Goal: Task Accomplishment & Management: Use online tool/utility

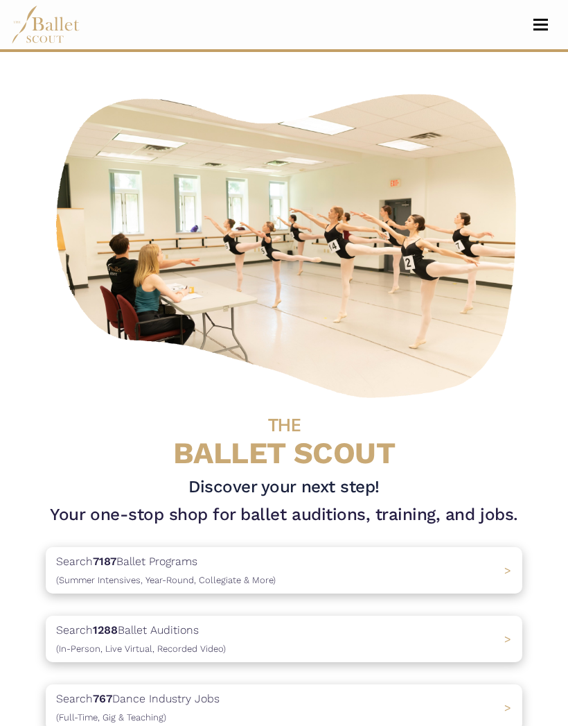
click at [541, 24] on span "Toggle navigation" at bounding box center [541, 25] width 15 height 2
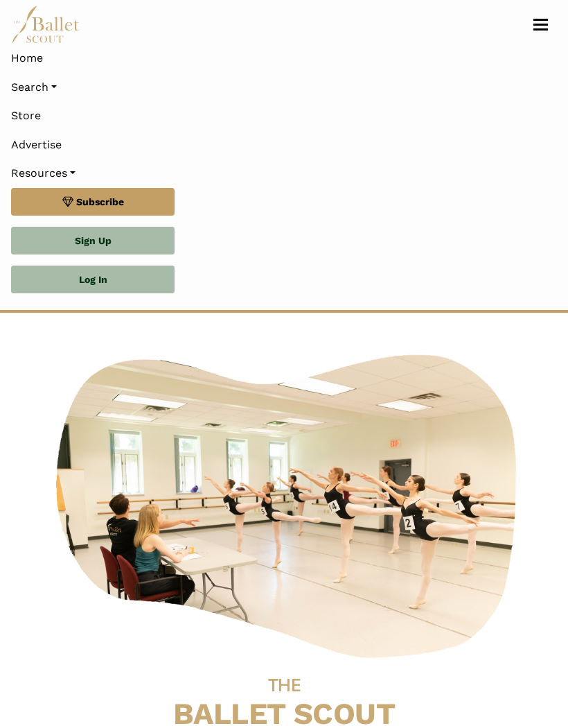
click at [144, 274] on link "Log In" at bounding box center [93, 279] width 164 height 28
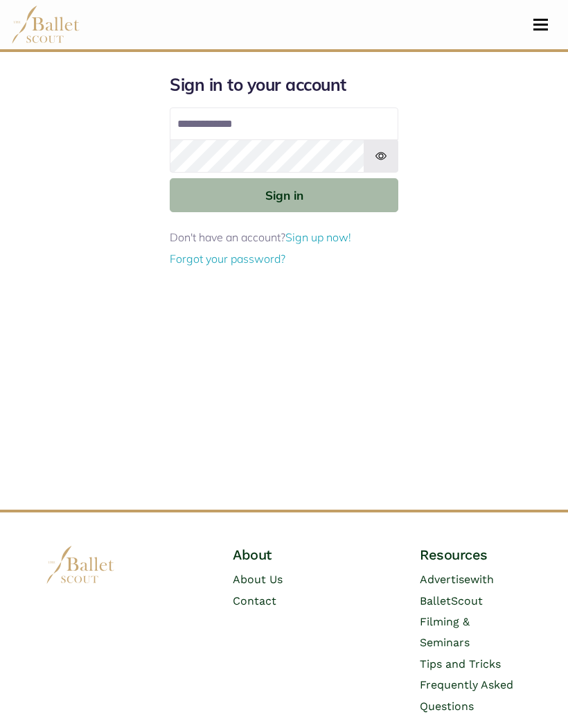
click at [310, 124] on input "Email address" at bounding box center [284, 123] width 229 height 33
type input "**********"
click at [308, 196] on button "Sign in" at bounding box center [284, 195] width 229 height 34
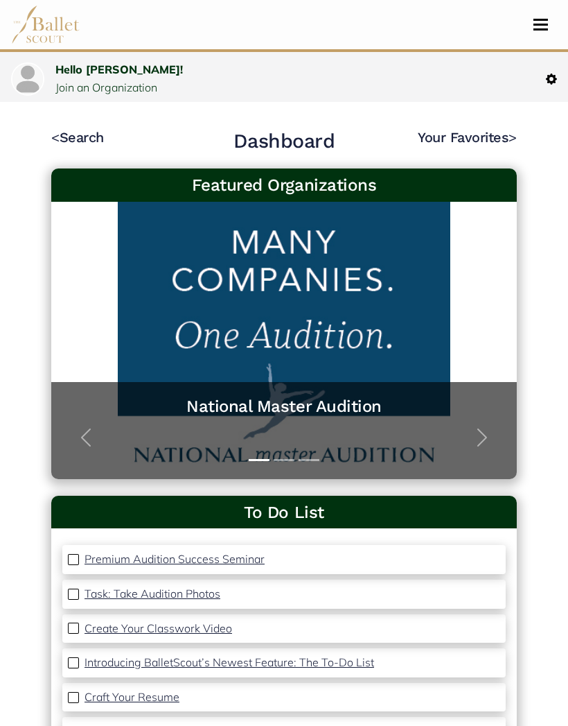
click at [543, 26] on button "Toggle navigation" at bounding box center [541, 24] width 33 height 13
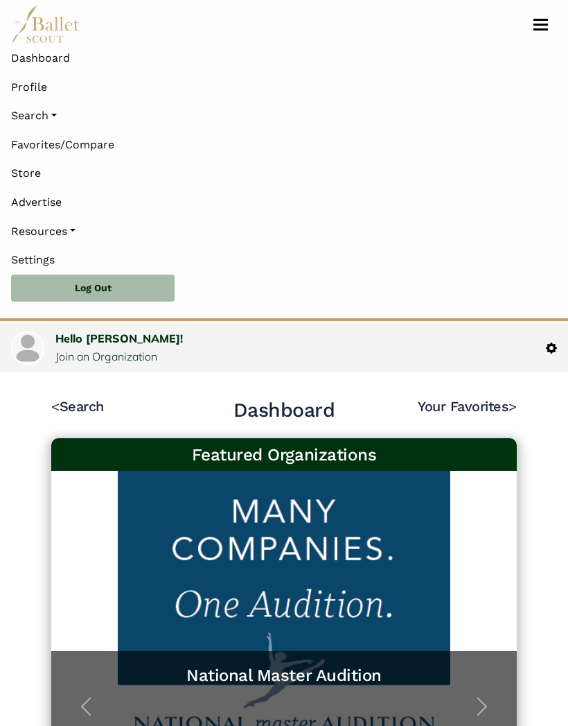
click at [58, 118] on link "Search" at bounding box center [284, 115] width 546 height 29
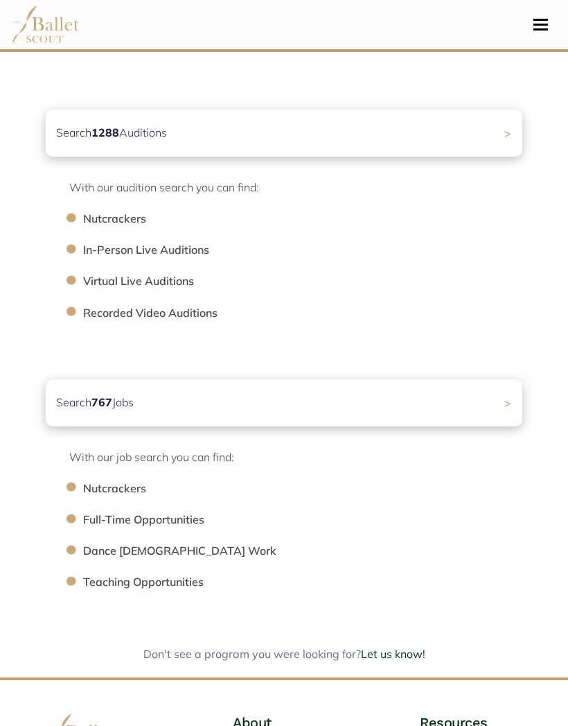
scroll to position [487, 0]
click at [127, 489] on li "Nutcrackers" at bounding box center [309, 489] width 453 height 18
click at [509, 403] on div "Search 767 Jobs >" at bounding box center [284, 402] width 477 height 47
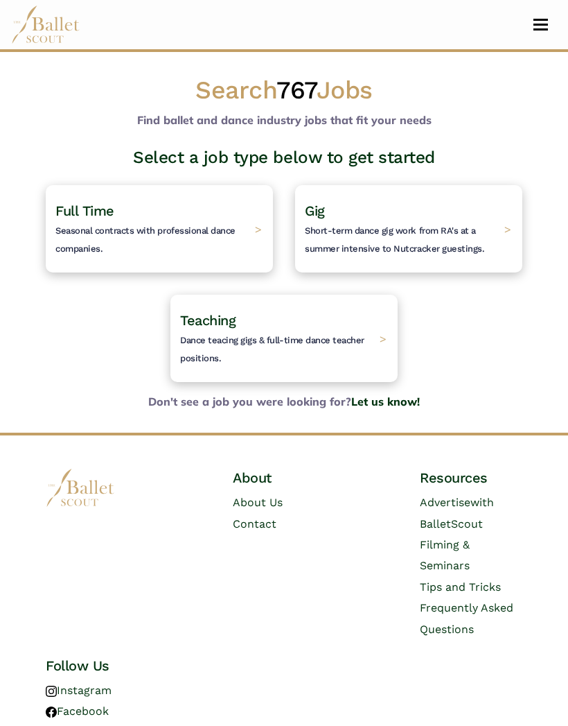
click at [329, 218] on h4 "Gig Short-term dance gig work from RA's at a summer intensive to Nutcracker gue…" at bounding box center [401, 229] width 193 height 54
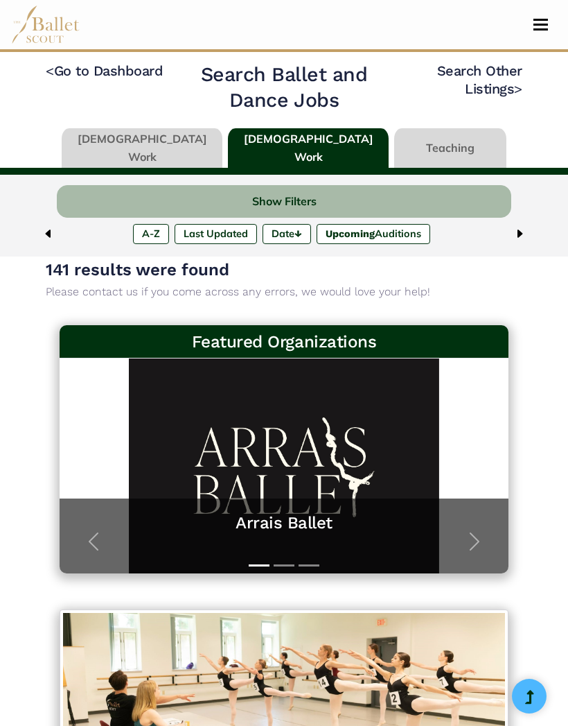
click at [294, 236] on label "Date ↓" at bounding box center [287, 233] width 49 height 19
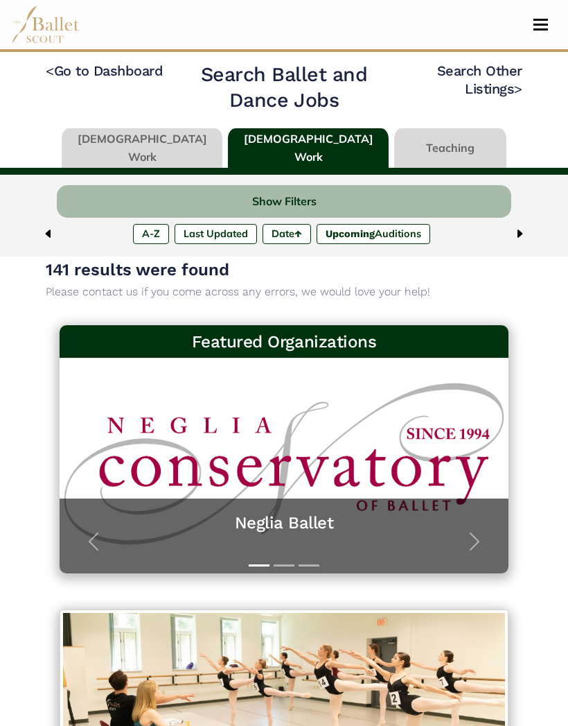
click at [421, 203] on button "Show Filters" at bounding box center [284, 201] width 455 height 33
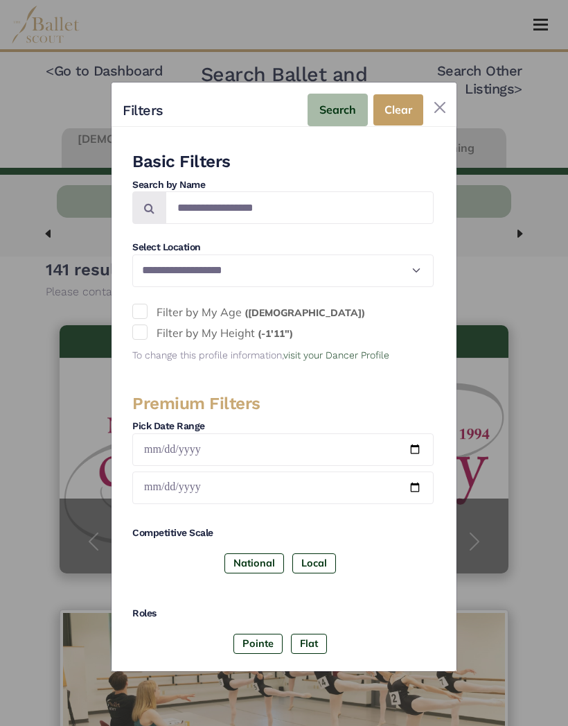
click at [445, 96] on button "Close" at bounding box center [440, 107] width 22 height 22
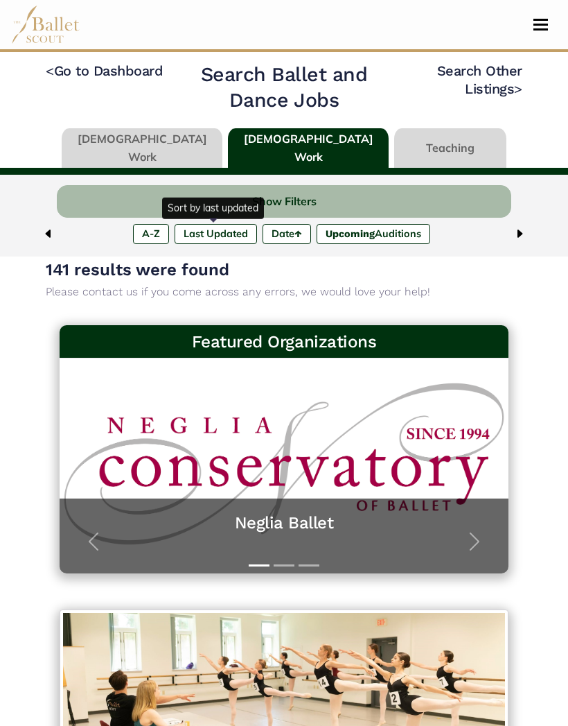
click at [229, 232] on label "Last Updated" at bounding box center [216, 233] width 82 height 19
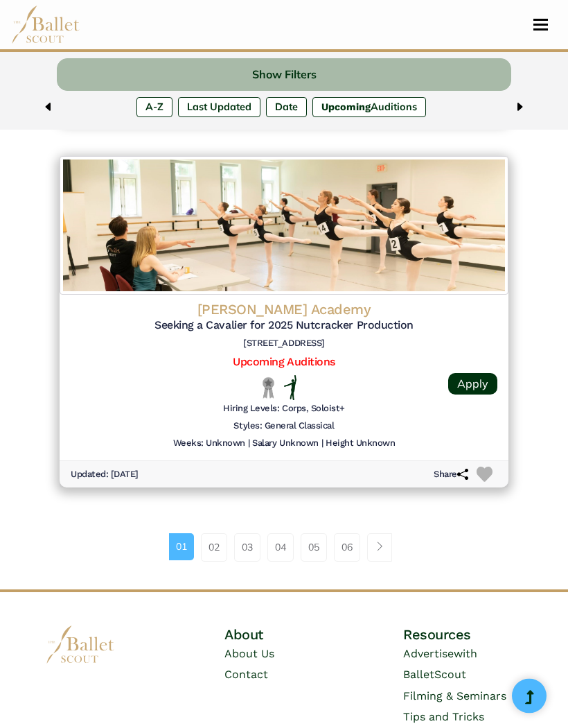
scroll to position [3383, 0]
click at [213, 534] on link "02" at bounding box center [214, 548] width 26 height 28
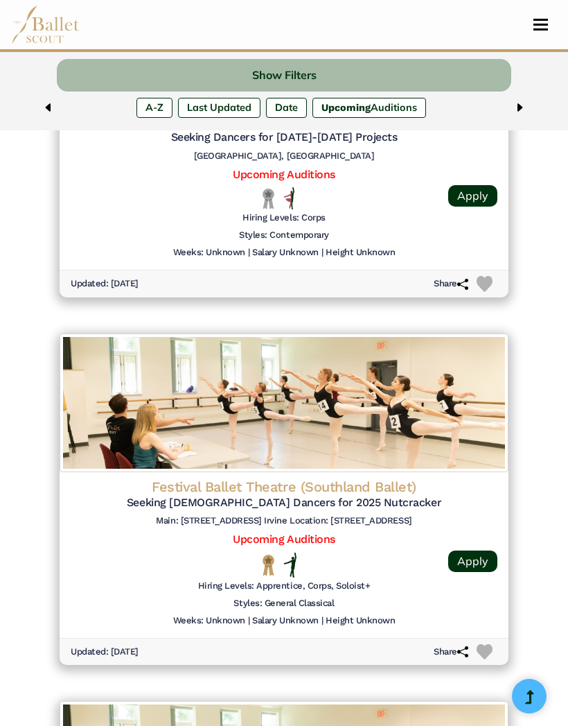
scroll to position [2800, 0]
